Goal: Task Accomplishment & Management: Manage account settings

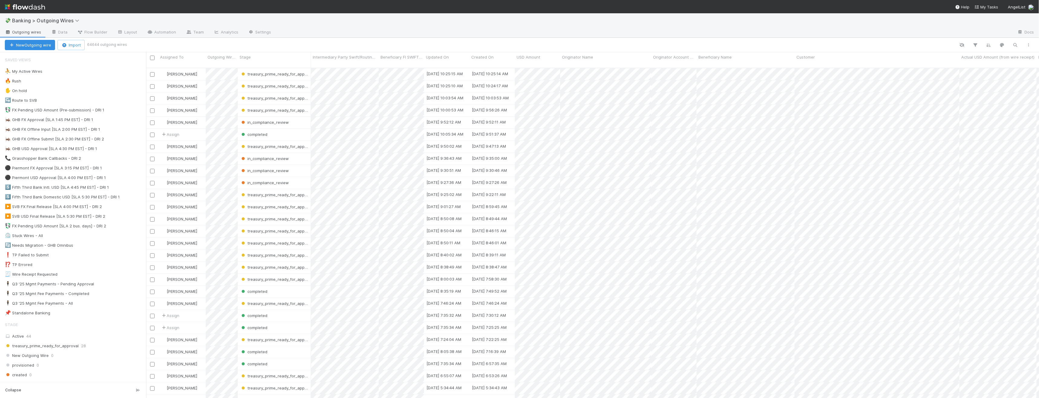
scroll to position [331, 888]
click at [92, 71] on div "⛹️ My Active Wires 4" at bounding box center [75, 72] width 141 height 8
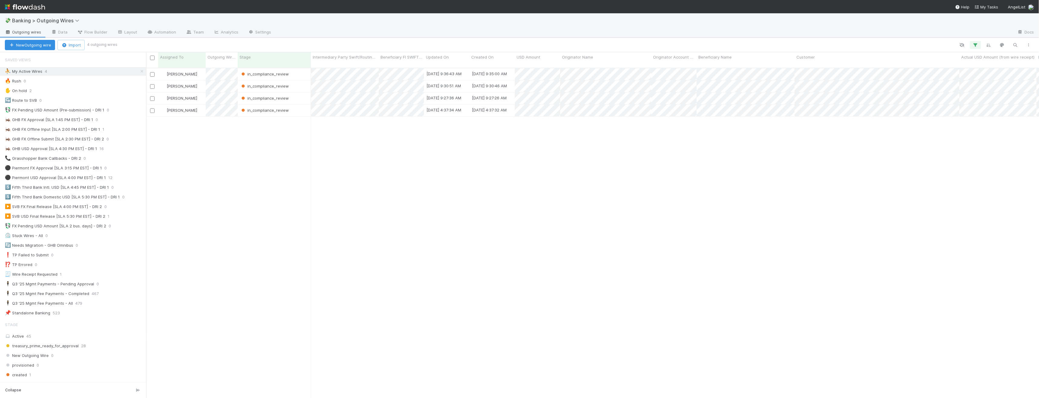
scroll to position [331, 888]
click at [377, 81] on div at bounding box center [519, 199] width 1039 height 398
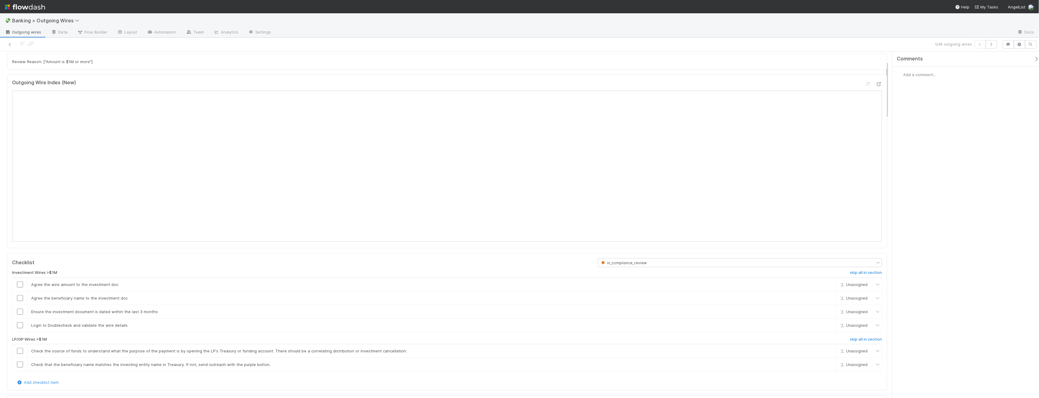
scroll to position [59, 0]
click at [992, 39] on div "1 of 4 outgoing wires" at bounding box center [519, 45] width 1039 height 14
click at [993, 45] on icon "button" at bounding box center [991, 45] width 6 height 4
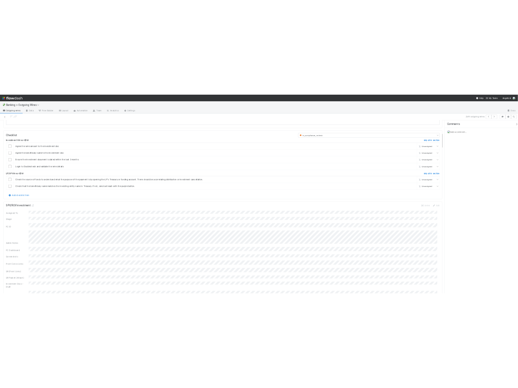
scroll to position [286, 0]
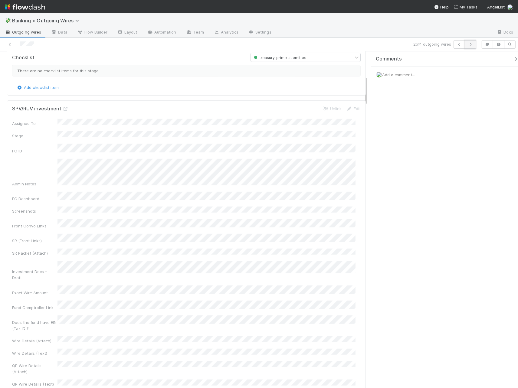
click at [468, 42] on button "button" at bounding box center [469, 44] width 11 height 8
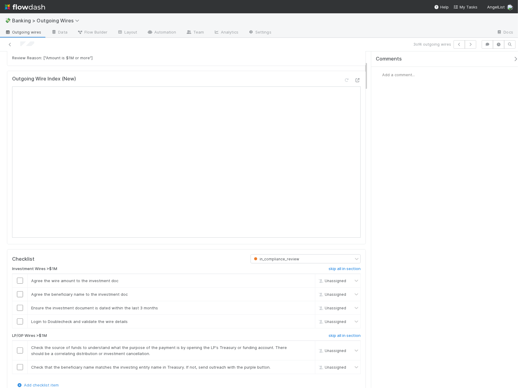
scroll to position [112, 0]
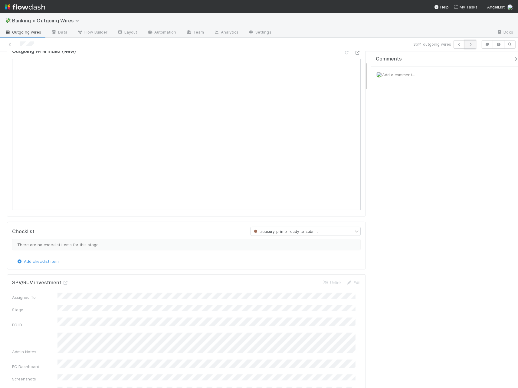
click at [473, 46] on button "button" at bounding box center [469, 44] width 11 height 8
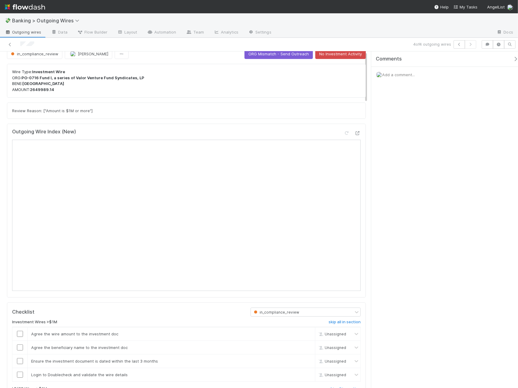
scroll to position [45, 0]
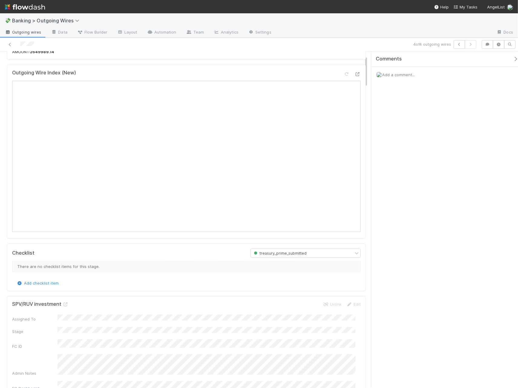
click at [12, 48] on div at bounding box center [121, 44] width 239 height 8
click at [11, 43] on icon at bounding box center [10, 45] width 6 height 4
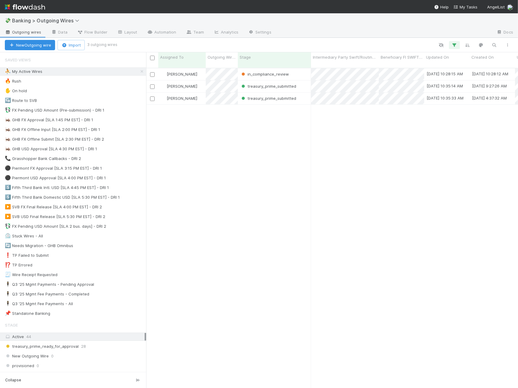
scroll to position [320, 367]
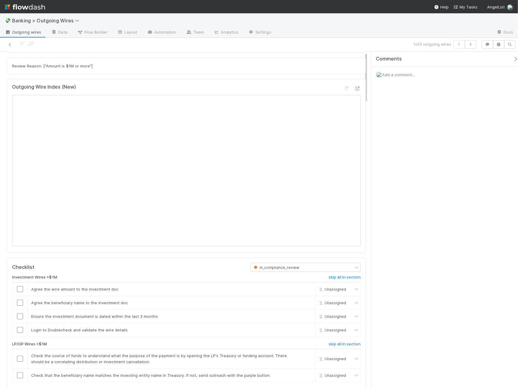
scroll to position [60, 0]
